Goal: Information Seeking & Learning: Learn about a topic

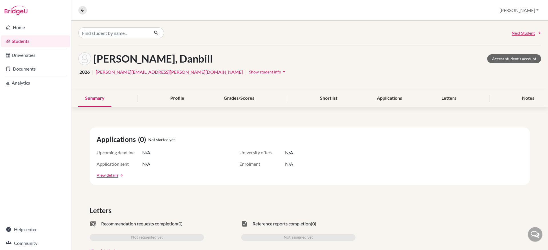
click at [521, 13] on button "[PERSON_NAME]" at bounding box center [519, 10] width 44 height 11
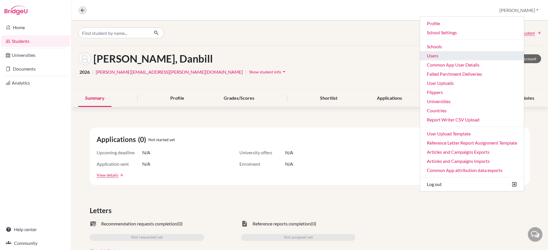
click at [491, 59] on link "Users" at bounding box center [472, 55] width 104 height 9
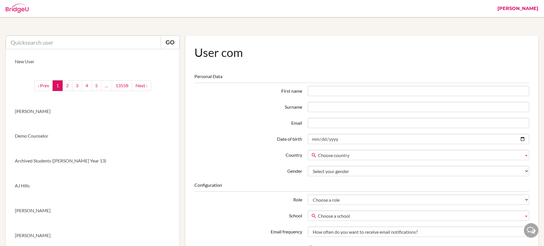
click at [114, 45] on input "text" at bounding box center [83, 42] width 155 height 14
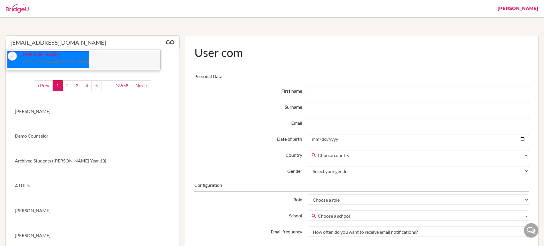
click at [41, 55] on p "Anit Sonkar anitsonkar@sfhs.in" at bounding box center [53, 57] width 72 height 13
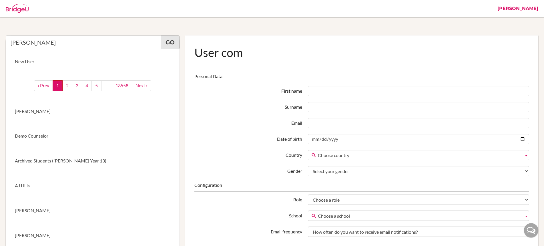
type input "Anit Sonkar"
click at [176, 46] on link "Go" at bounding box center [170, 42] width 19 height 14
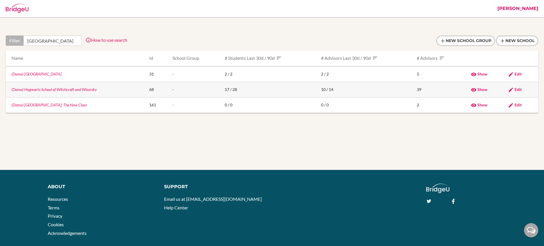
type input "hogwarts"
click at [79, 89] on link "(Demo) Hogwarts School of Witchcraft and Wizardry" at bounding box center [53, 89] width 85 height 5
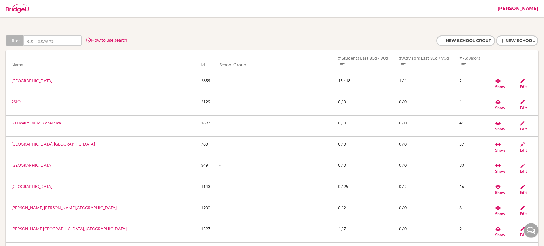
click at [520, 9] on link "[PERSON_NAME]" at bounding box center [518, 8] width 47 height 17
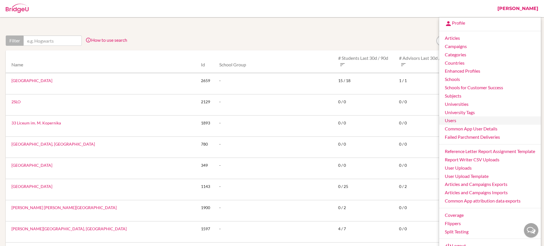
click at [472, 123] on link "Users" at bounding box center [490, 120] width 102 height 8
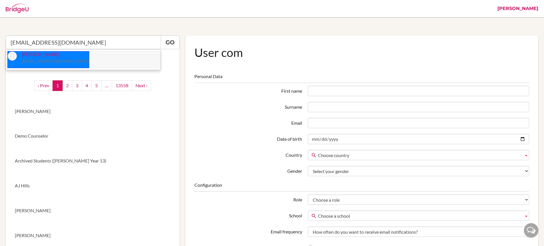
click at [39, 60] on small "[EMAIL_ADDRESS][DOMAIN_NAME]" at bounding box center [54, 61] width 67 height 5
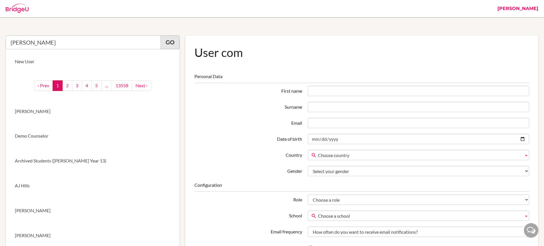
type input "[PERSON_NAME]"
click at [169, 45] on link "Go" at bounding box center [170, 42] width 19 height 14
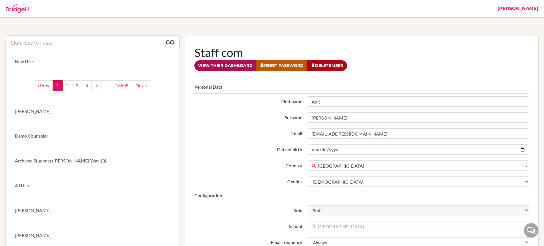
click at [237, 68] on link "View their dashboard" at bounding box center [225, 65] width 62 height 11
click at [225, 64] on link "View their dashboard" at bounding box center [225, 65] width 62 height 11
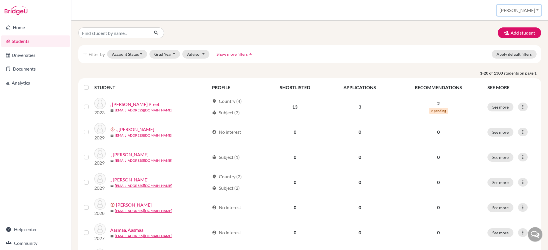
click at [523, 10] on button "[PERSON_NAME]" at bounding box center [519, 10] width 44 height 11
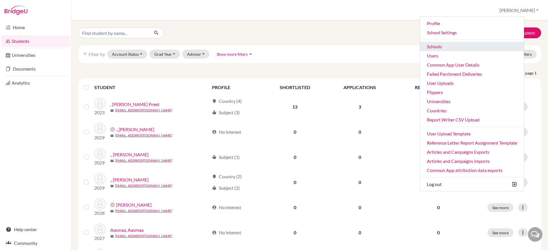
click at [459, 46] on link "Schools" at bounding box center [472, 46] width 104 height 9
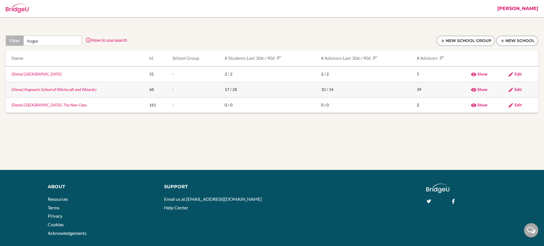
type input "hogw"
click at [82, 89] on link "(Demo) Hogwarts School of Witchcraft and Wizardry" at bounding box center [53, 89] width 85 height 5
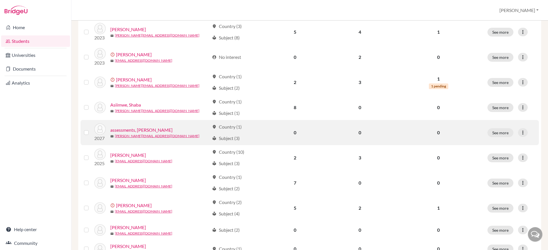
scroll to position [227, 0]
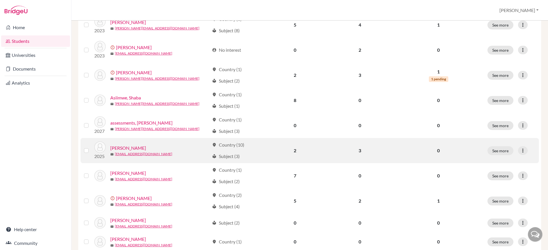
click at [117, 149] on link "Auty, Jen" at bounding box center [128, 148] width 36 height 7
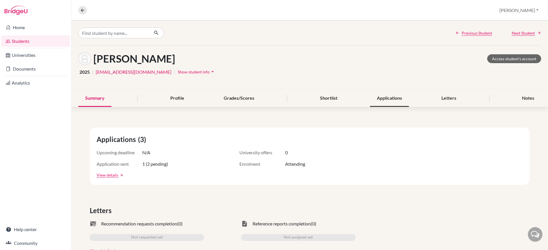
click at [389, 99] on div "Applications" at bounding box center [389, 98] width 39 height 17
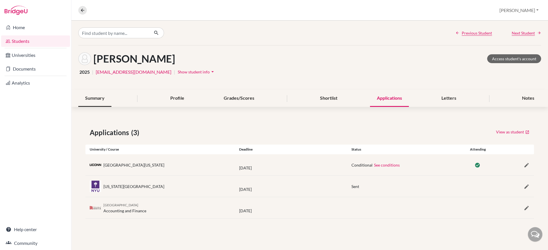
click at [96, 97] on div "Summary" at bounding box center [94, 98] width 33 height 17
